Goal: Transaction & Acquisition: Purchase product/service

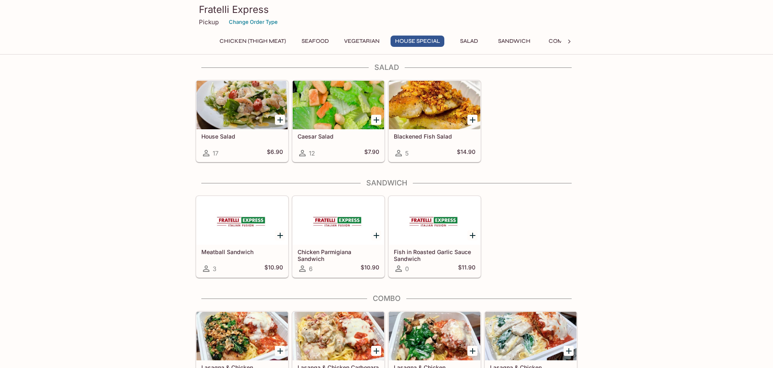
scroll to position [922, 0]
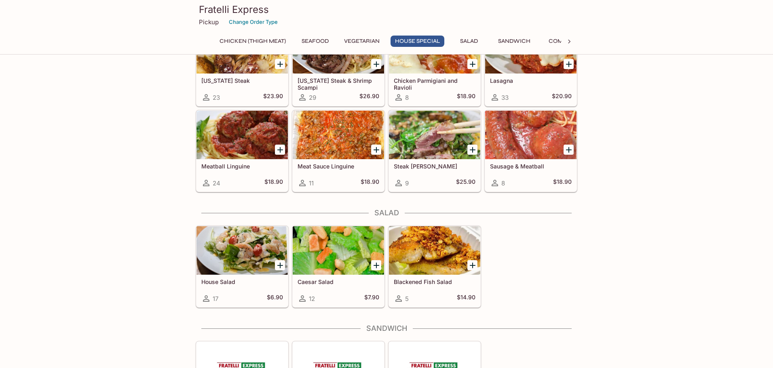
click at [235, 253] on div at bounding box center [241, 250] width 91 height 49
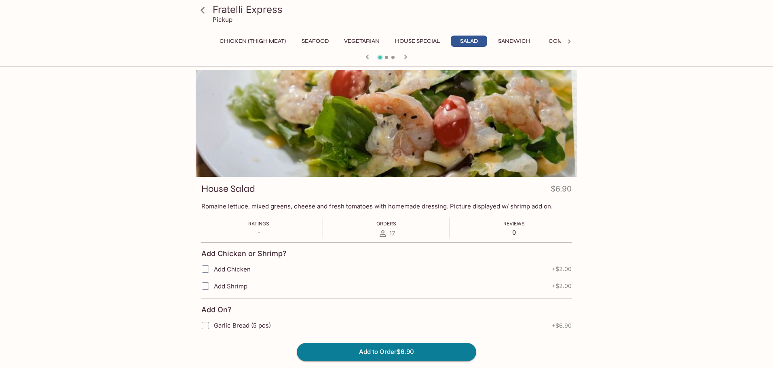
click at [98, 275] on div "Fratelli Express Pickup Chicken (Thigh Meat) Seafood Vegetarian House Special S…" at bounding box center [386, 254] width 773 height 368
click at [418, 48] on div "Chicken (Thigh Meat) Seafood Vegetarian House Special Salad Sandwich Combo Side…" at bounding box center [386, 44] width 349 height 16
click at [459, 41] on button "Salad" at bounding box center [469, 41] width 36 height 11
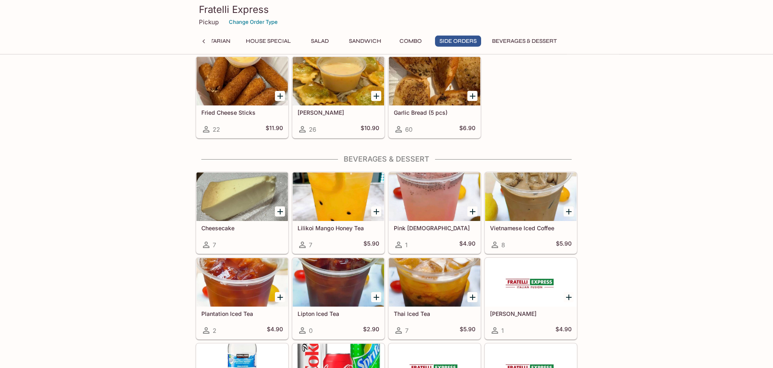
scroll to position [1655, 0]
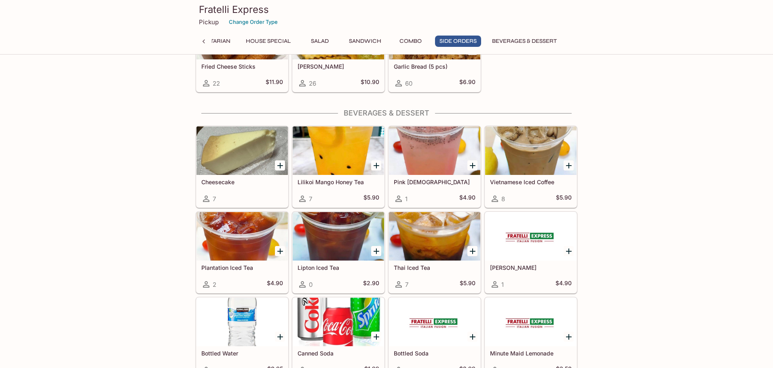
click at [223, 152] on div at bounding box center [241, 151] width 91 height 49
